Goal: Obtain resource: Obtain resource

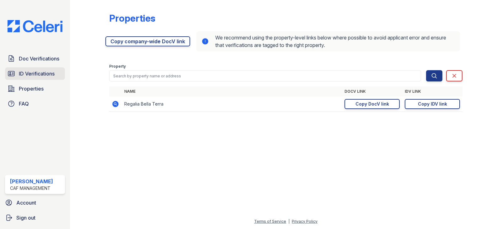
click at [43, 72] on span "ID Verifications" at bounding box center [37, 74] width 36 height 8
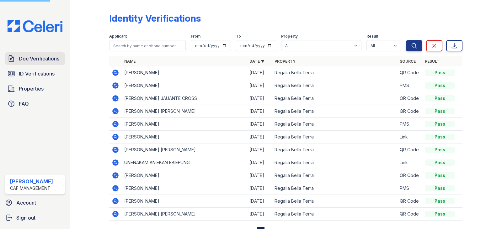
click at [38, 61] on span "Doc Verifications" at bounding box center [39, 59] width 40 height 8
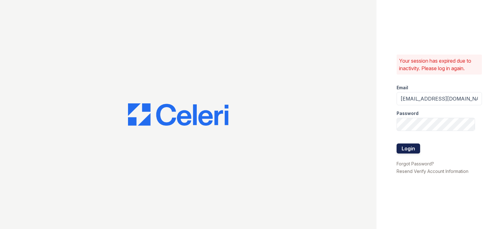
click at [410, 151] on button "Login" at bounding box center [408, 149] width 24 height 10
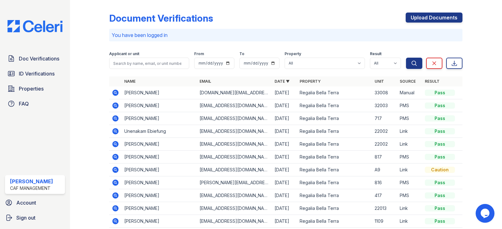
click at [113, 118] on icon at bounding box center [116, 118] width 6 height 6
click at [24, 61] on span "Doc Verifications" at bounding box center [39, 59] width 40 height 8
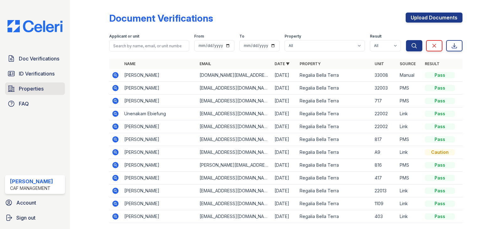
click at [30, 84] on link "Properties" at bounding box center [35, 88] width 60 height 13
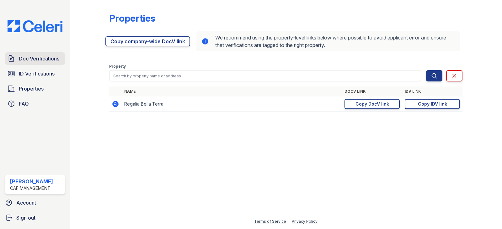
click at [23, 59] on span "Doc Verifications" at bounding box center [39, 59] width 40 height 8
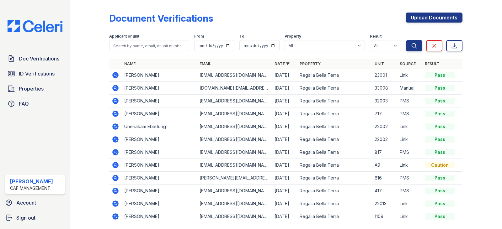
click at [113, 75] on icon at bounding box center [116, 75] width 6 height 6
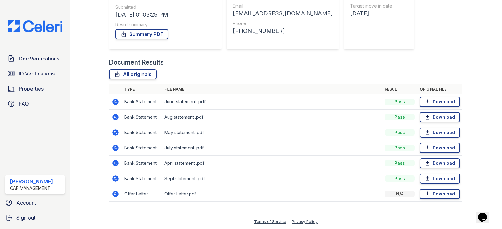
scroll to position [97, 0]
click at [115, 178] on icon at bounding box center [115, 178] width 2 height 2
click at [433, 193] on link "Download" at bounding box center [440, 194] width 40 height 10
click at [30, 61] on span "Doc Verifications" at bounding box center [39, 59] width 40 height 8
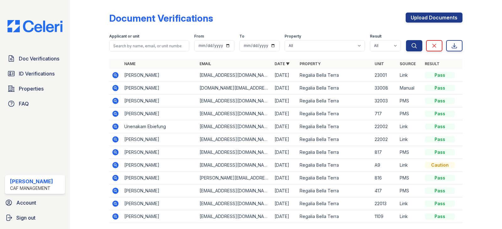
click at [115, 138] on icon at bounding box center [116, 139] width 6 height 6
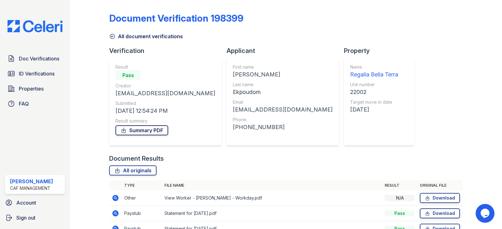
click at [151, 128] on link "Summary PDF" at bounding box center [141, 130] width 53 height 10
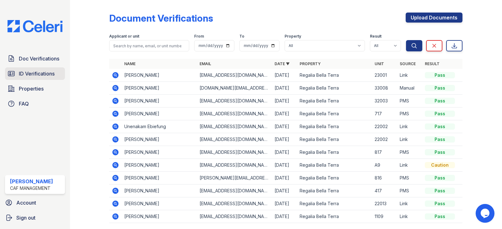
click at [20, 71] on span "ID Verifications" at bounding box center [37, 74] width 36 height 8
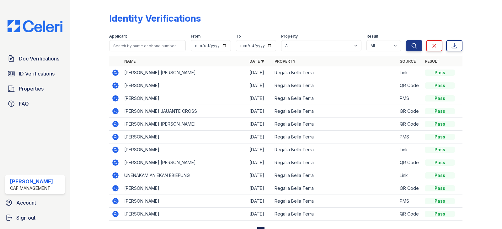
click at [115, 148] on icon at bounding box center [116, 150] width 6 height 6
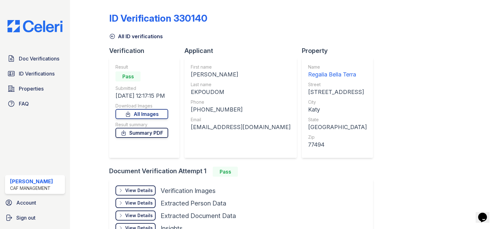
click at [138, 133] on link "Summary PDF" at bounding box center [141, 133] width 53 height 10
click at [142, 114] on link "All Images" at bounding box center [141, 114] width 53 height 10
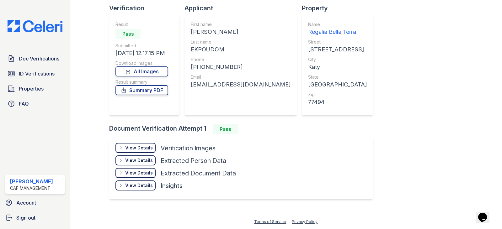
scroll to position [43, 0]
click at [133, 147] on div "View Details" at bounding box center [139, 148] width 28 height 6
click at [0, 0] on div "Hide Details" at bounding box center [0, 0] width 0 height 0
click at [141, 147] on div "View Details" at bounding box center [139, 148] width 28 height 6
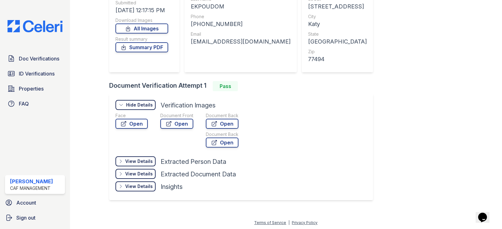
scroll to position [87, 0]
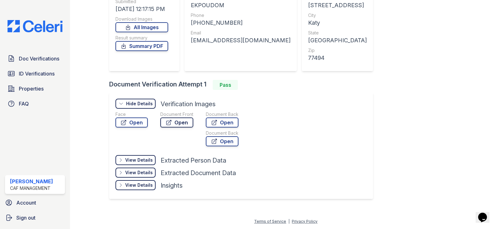
click at [173, 122] on link "Open" at bounding box center [176, 123] width 33 height 10
click at [174, 124] on link "Open" at bounding box center [176, 123] width 33 height 10
click at [227, 120] on link "Open" at bounding box center [222, 123] width 33 height 10
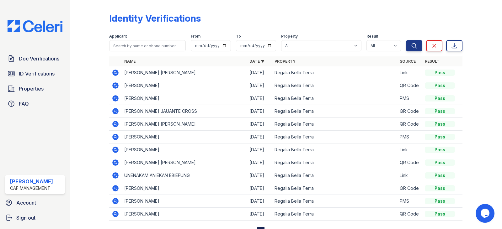
click at [113, 124] on icon at bounding box center [116, 124] width 6 height 6
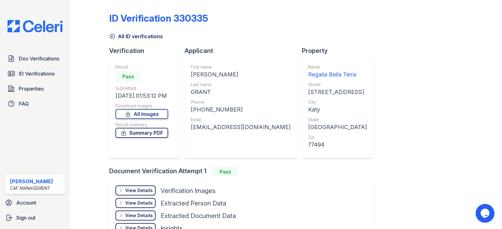
click at [143, 133] on link "Summary PDF" at bounding box center [141, 133] width 53 height 10
click at [142, 188] on div "View Details" at bounding box center [139, 190] width 28 height 6
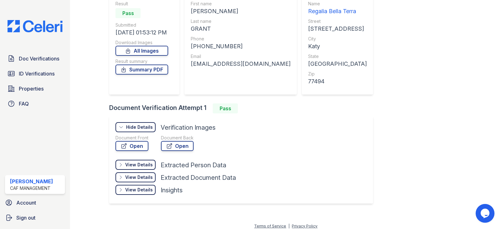
scroll to position [68, 0]
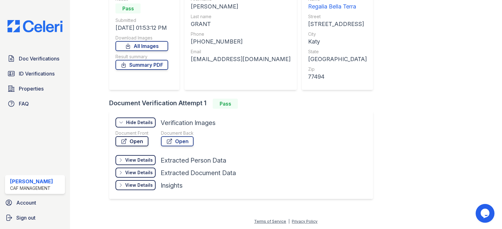
click at [137, 143] on link "Open" at bounding box center [131, 141] width 33 height 10
click at [179, 143] on link "Open" at bounding box center [177, 141] width 33 height 10
